Goal: Task Accomplishment & Management: Manage account settings

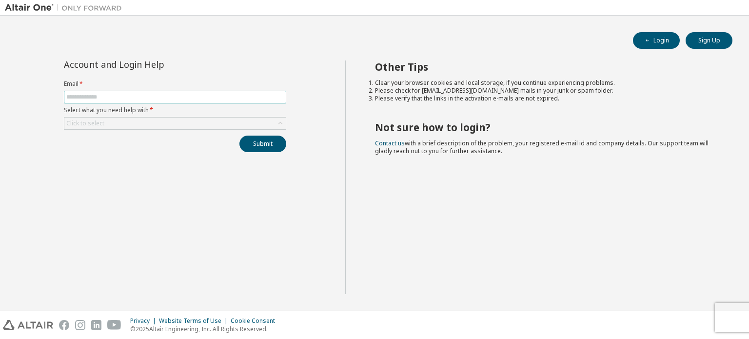
click at [107, 96] on input "text" at bounding box center [174, 97] width 217 height 8
click at [89, 97] on input "text" at bounding box center [174, 97] width 217 height 8
type input "**********"
click at [218, 117] on div "Click to select" at bounding box center [175, 123] width 222 height 13
click at [267, 140] on button "Submit" at bounding box center [262, 143] width 47 height 17
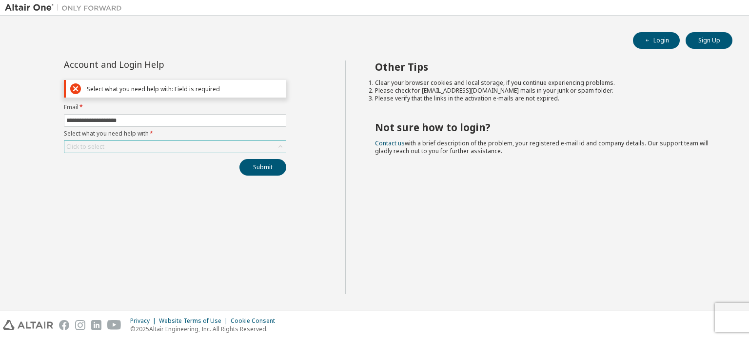
click at [195, 145] on div "Click to select" at bounding box center [174, 147] width 221 height 12
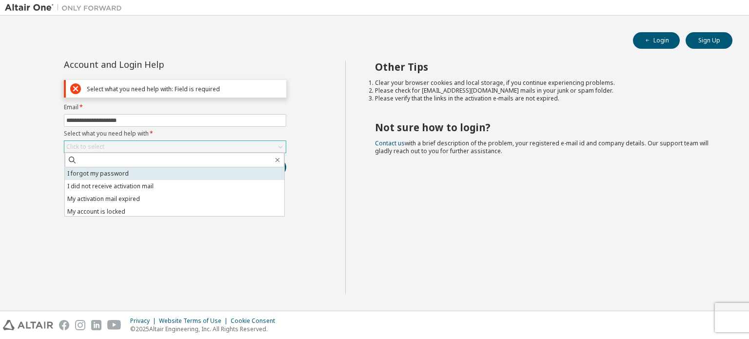
click at [135, 176] on li "I forgot my password" at bounding box center [174, 173] width 219 height 13
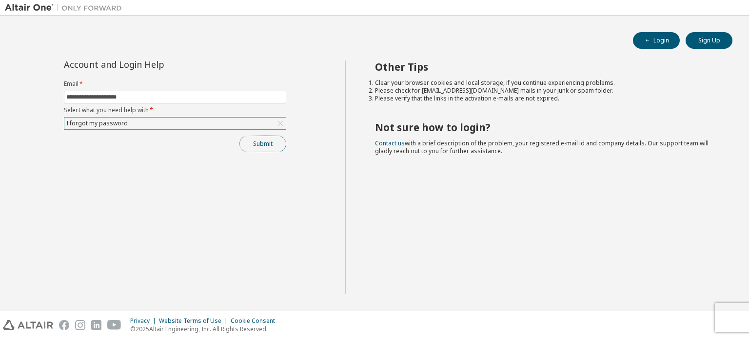
click at [261, 145] on button "Submit" at bounding box center [262, 143] width 47 height 17
